Goal: Task Accomplishment & Management: Manage account settings

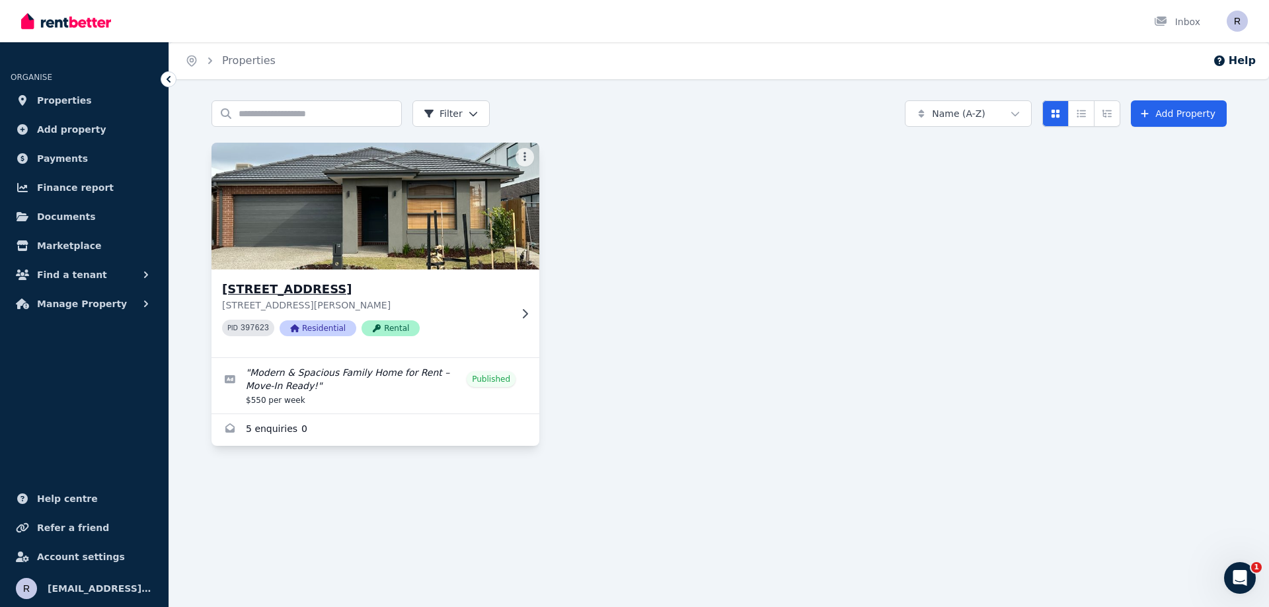
click at [336, 230] on img at bounding box center [376, 206] width 344 height 134
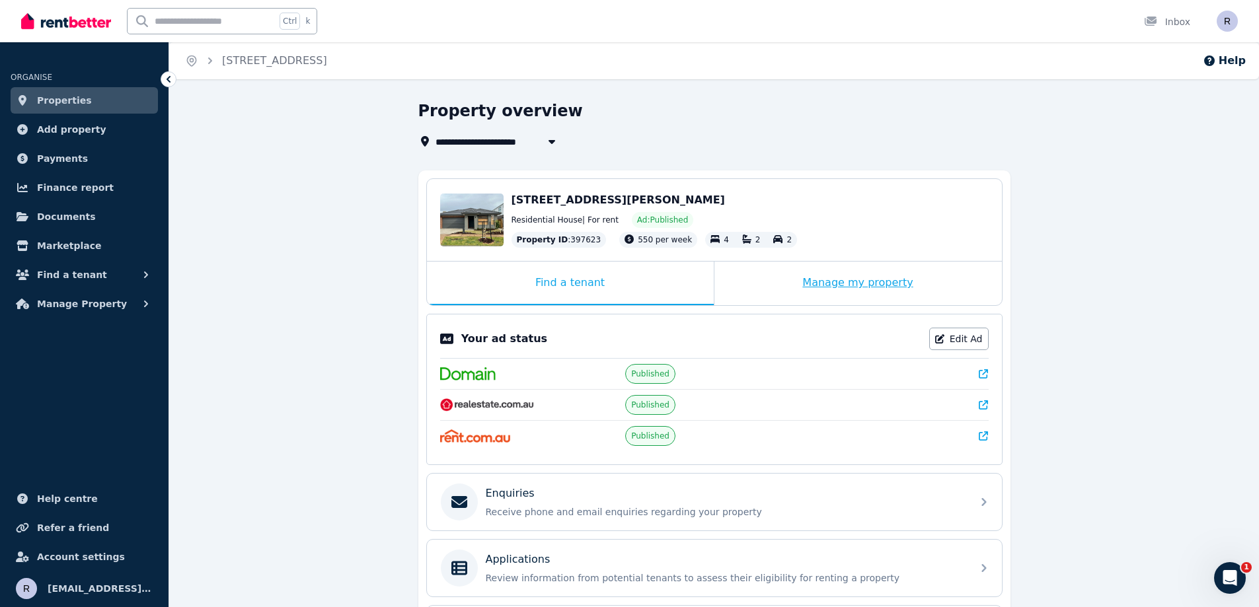
click at [820, 287] on div "Manage my property" at bounding box center [857, 284] width 287 height 44
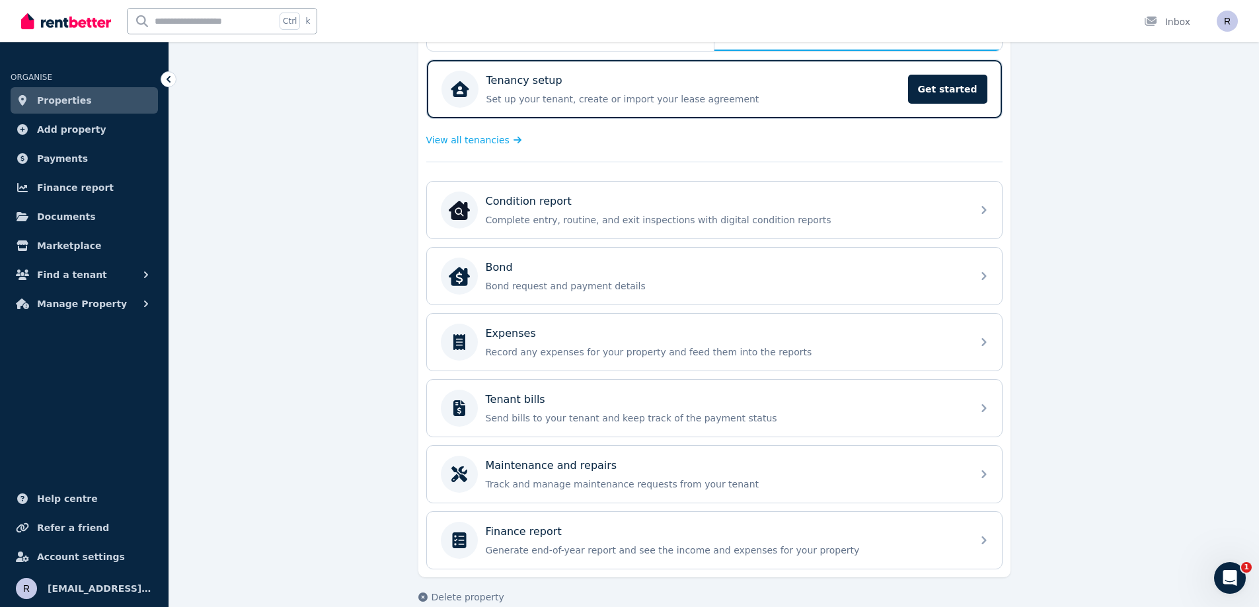
scroll to position [275, 0]
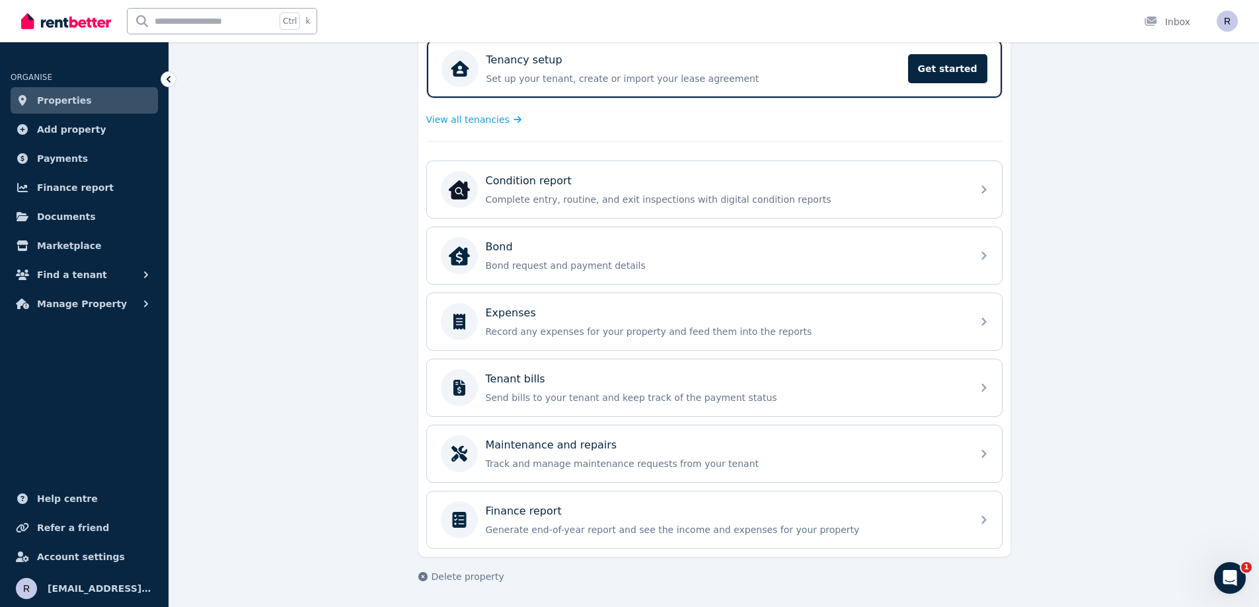
click at [70, 104] on span "Properties" at bounding box center [64, 101] width 55 height 16
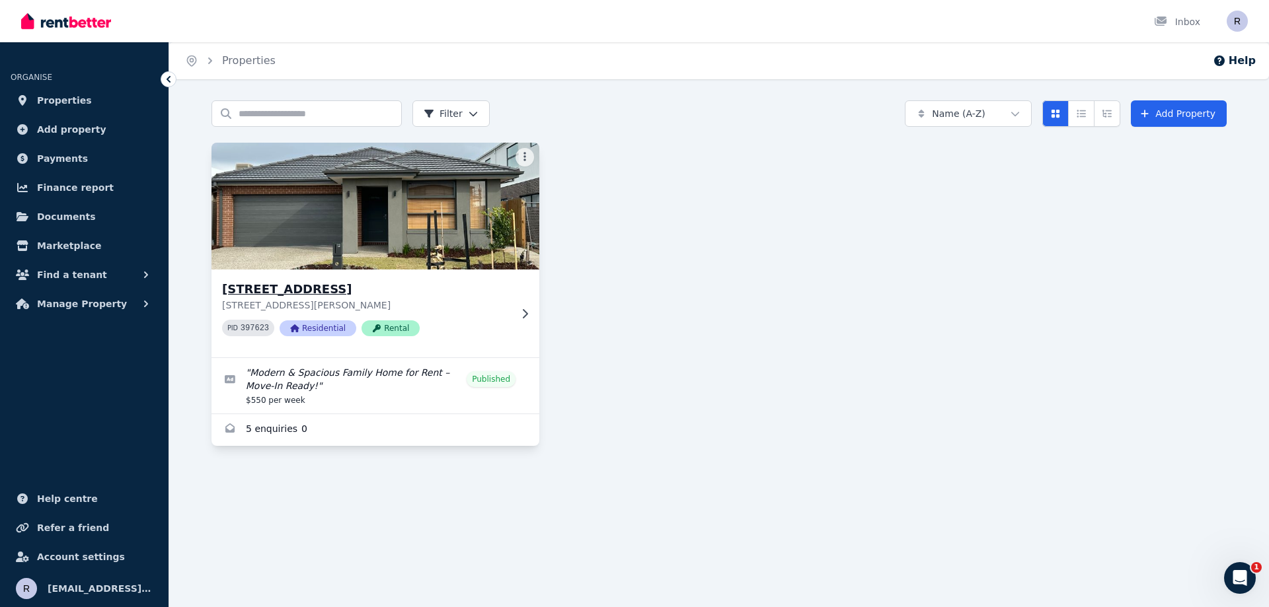
click at [319, 241] on img at bounding box center [376, 206] width 344 height 134
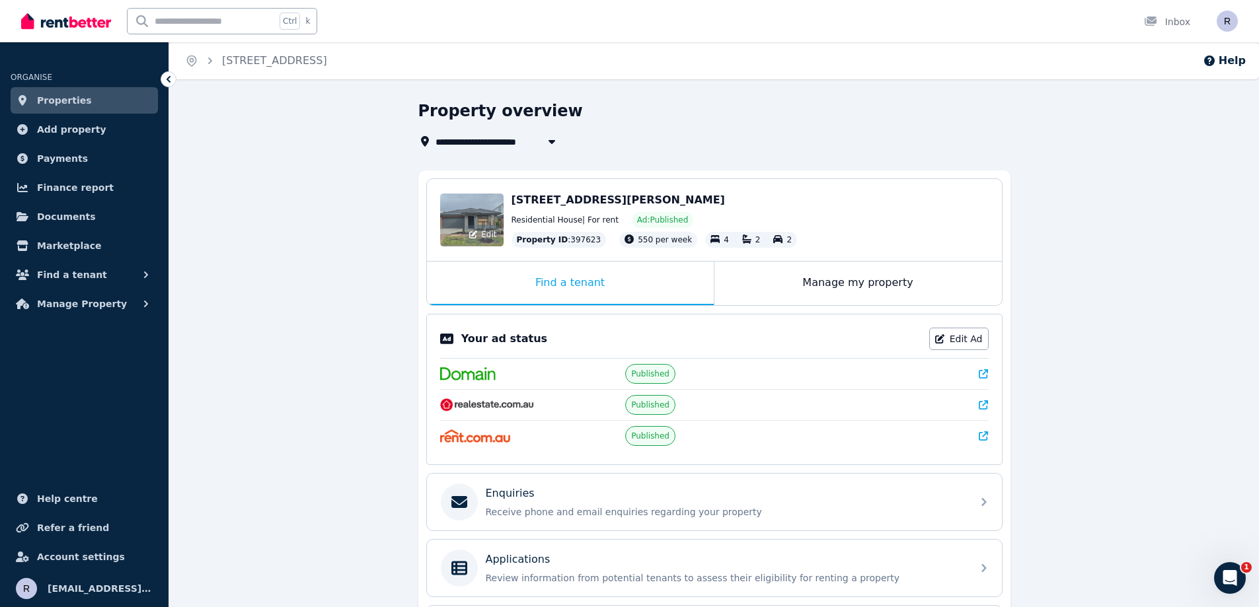
click at [463, 200] on div "Edit" at bounding box center [471, 220] width 63 height 53
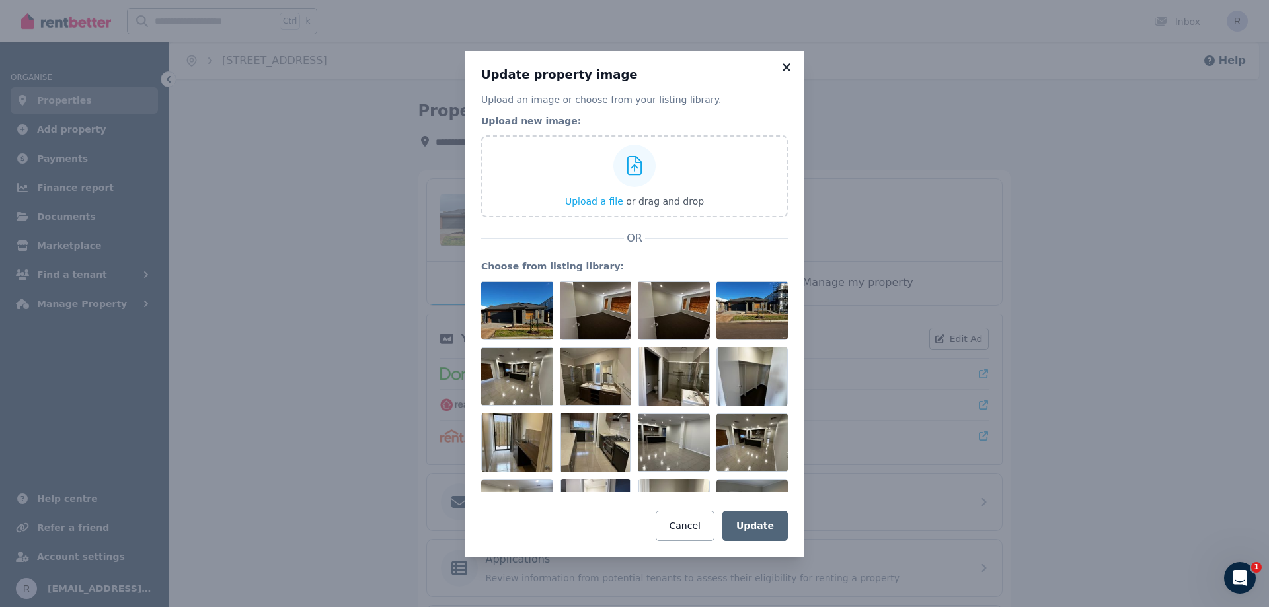
click at [791, 67] on icon at bounding box center [786, 67] width 13 height 12
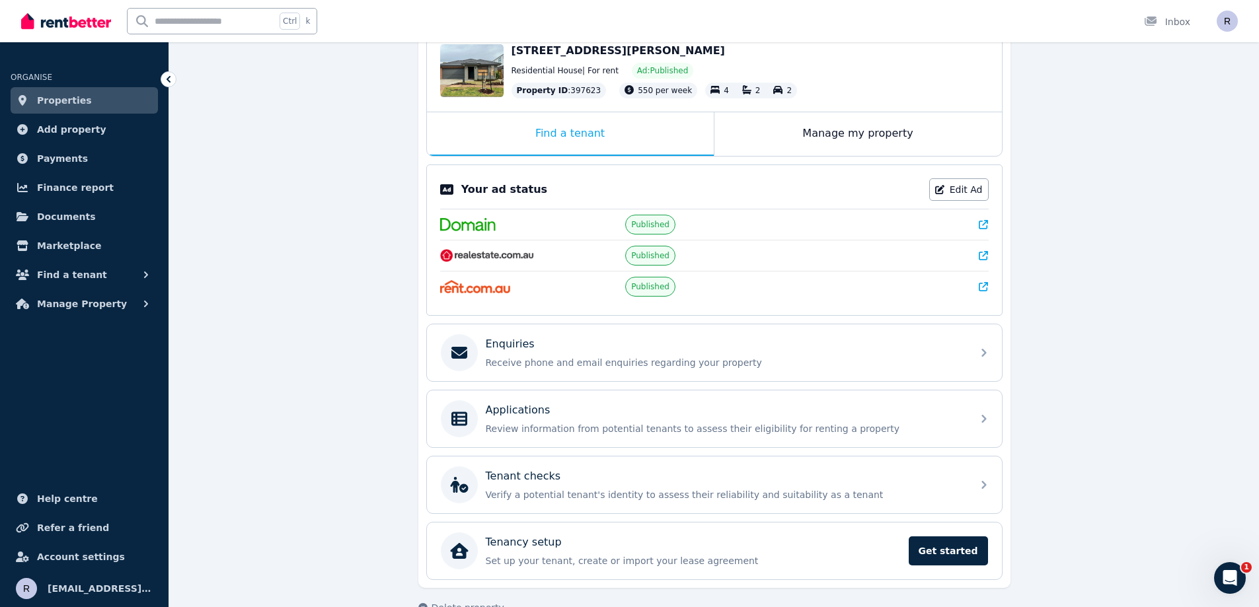
scroll to position [180, 0]
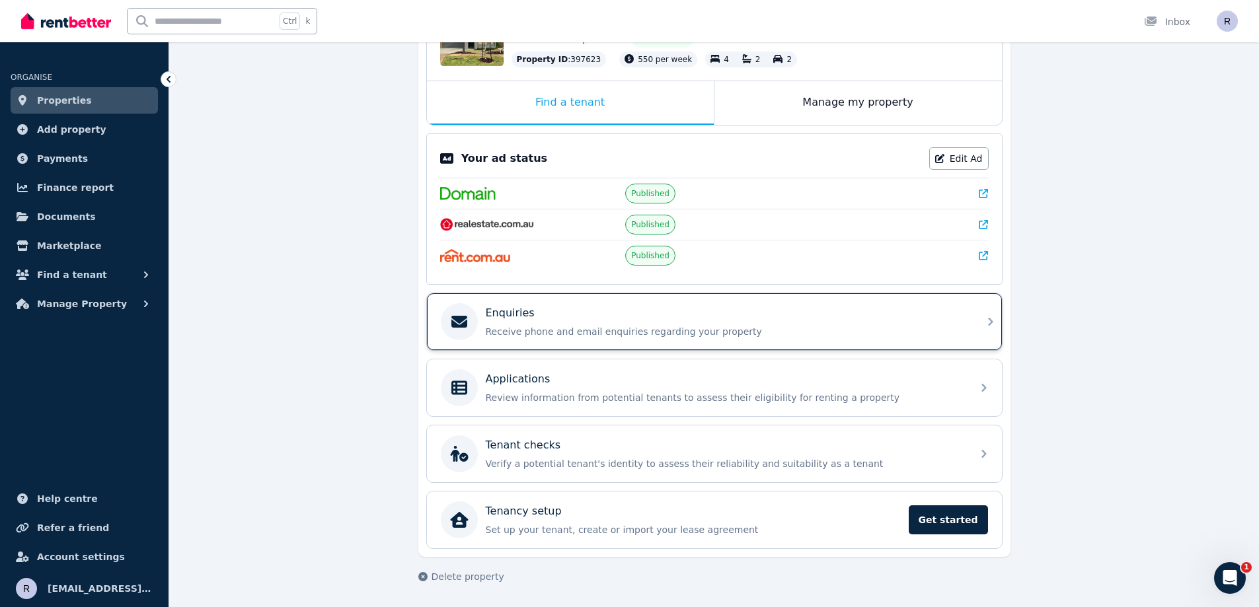
click at [453, 315] on icon at bounding box center [459, 322] width 32 height 16
